Goal: Information Seeking & Learning: Learn about a topic

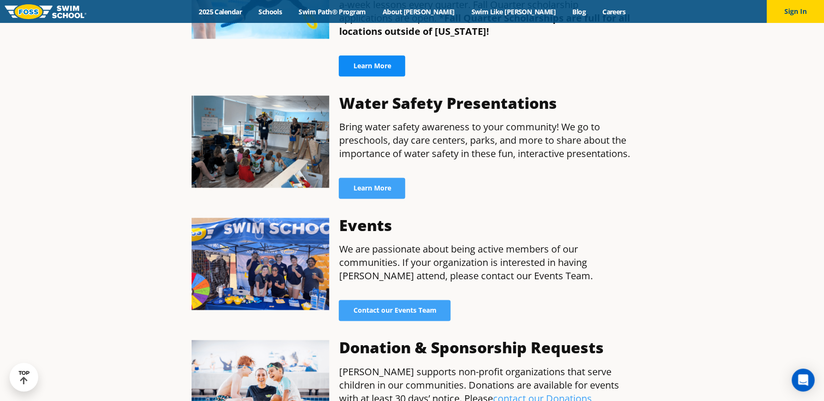
scroll to position [350, 0]
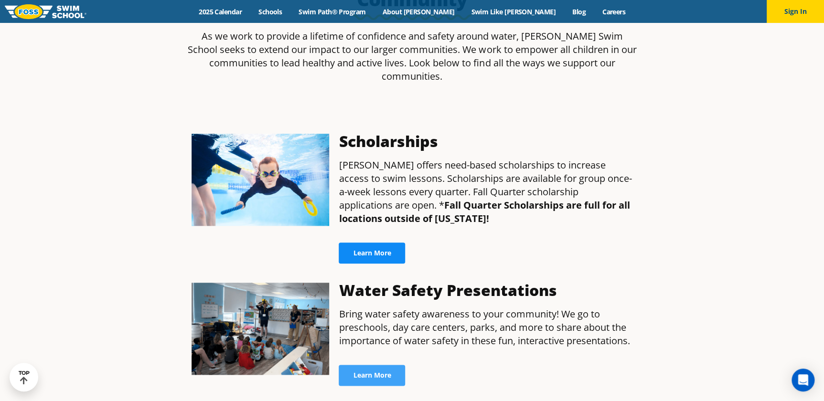
click at [385, 243] on link "Learn More" at bounding box center [372, 253] width 66 height 21
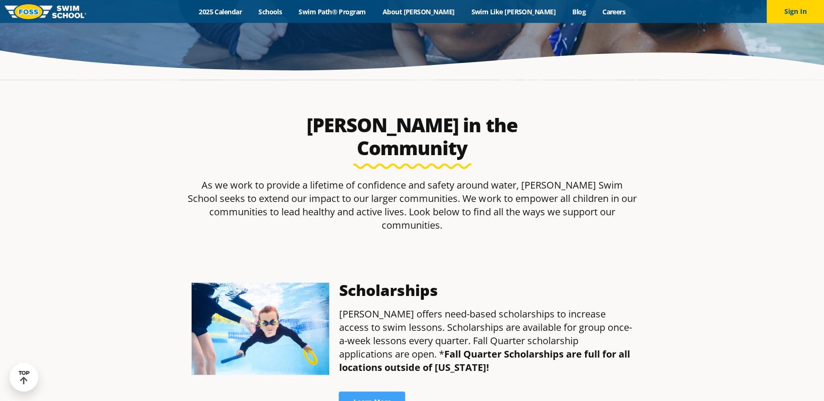
scroll to position [217, 0]
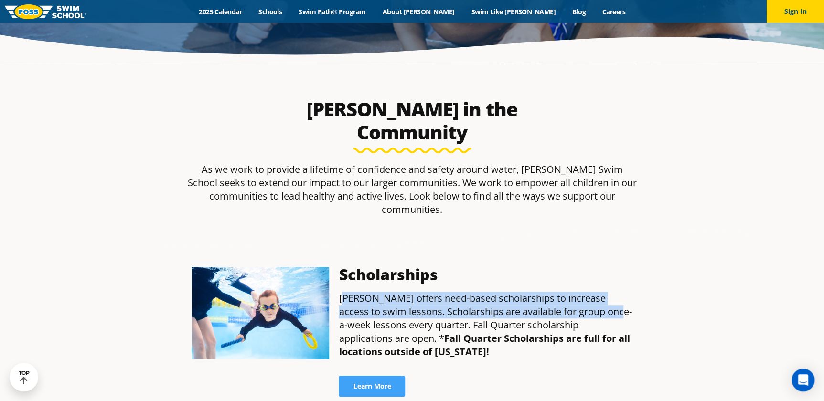
drag, startPoint x: 341, startPoint y: 262, endPoint x: 598, endPoint y: 274, distance: 256.8
click at [598, 292] on p "FOSS offers need-based scholarships to increase access to swim lessons. Scholar…" at bounding box center [486, 325] width 294 height 67
drag, startPoint x: 598, startPoint y: 274, endPoint x: 568, endPoint y: 279, distance: 30.1
click at [568, 292] on p "FOSS offers need-based scholarships to increase access to swim lessons. Scholar…" at bounding box center [486, 325] width 294 height 67
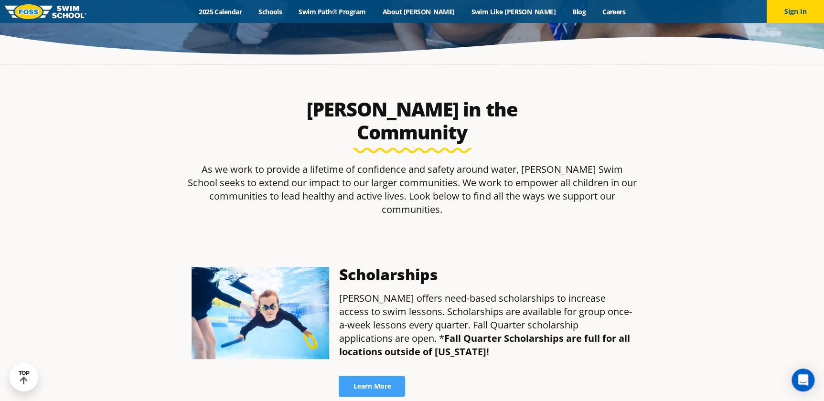
click at [400, 292] on p "FOSS offers need-based scholarships to increase access to swim lessons. Scholar…" at bounding box center [486, 325] width 294 height 67
click at [377, 383] on span "Learn More" at bounding box center [372, 386] width 38 height 7
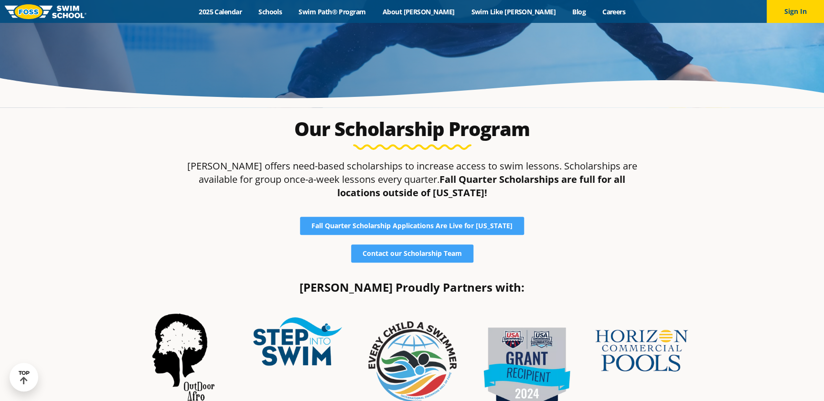
scroll to position [173, 0]
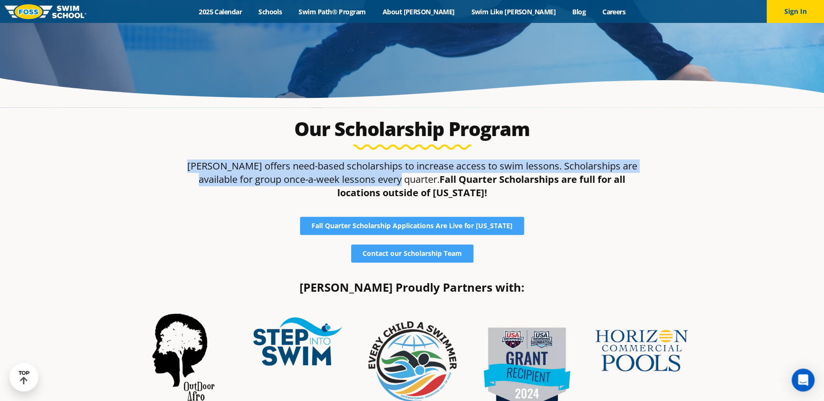
drag, startPoint x: 190, startPoint y: 162, endPoint x: 394, endPoint y: 182, distance: 204.9
click at [394, 182] on p "[PERSON_NAME] offers need-based scholarships to increase access to swim lessons…" at bounding box center [412, 180] width 451 height 40
copy p "[PERSON_NAME] offers need-based scholarships to increase access to swim lessons…"
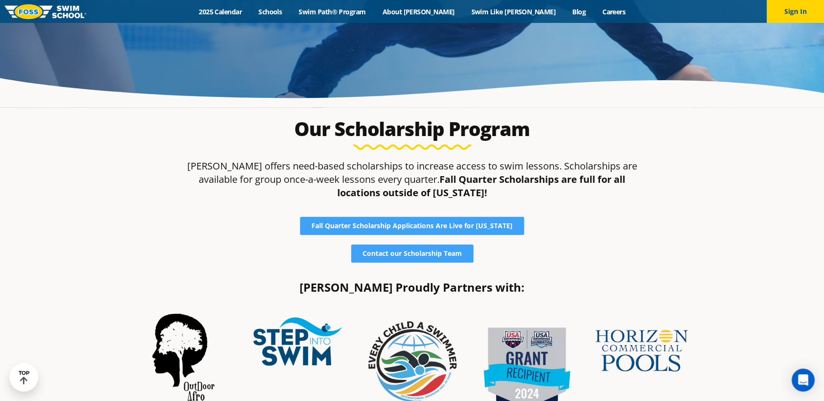
click at [554, 264] on div "Our Scholarship Program [PERSON_NAME] offers need-based scholarships to increas…" at bounding box center [412, 197] width 461 height 169
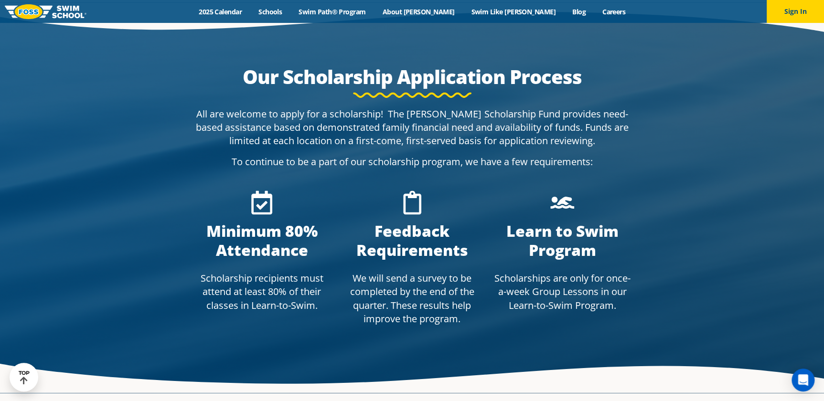
scroll to position [608, 0]
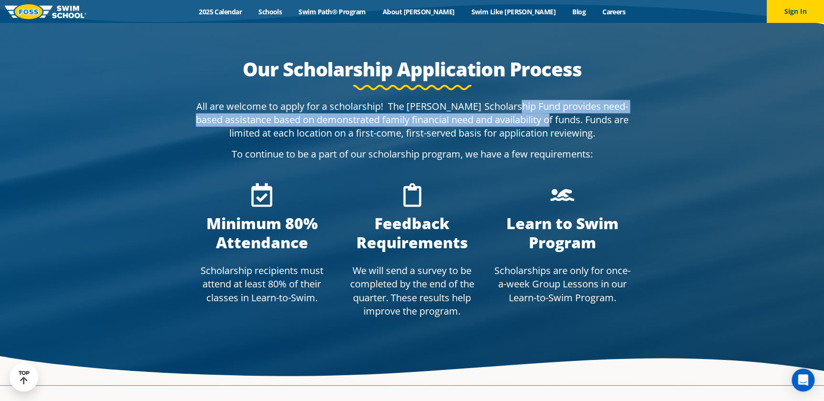
drag, startPoint x: 525, startPoint y: 105, endPoint x: 554, endPoint y: 120, distance: 32.5
click at [554, 120] on p "All are welcome to apply for a scholarship! The [PERSON_NAME] Scholarship Fund …" at bounding box center [412, 120] width 451 height 40
copy p "provides need-based assistance based on demonstrated family financial need and …"
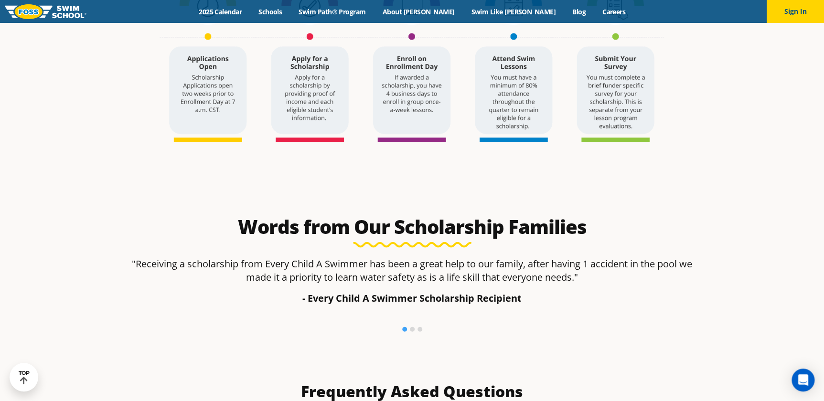
scroll to position [1172, 0]
